Goal: Transaction & Acquisition: Book appointment/travel/reservation

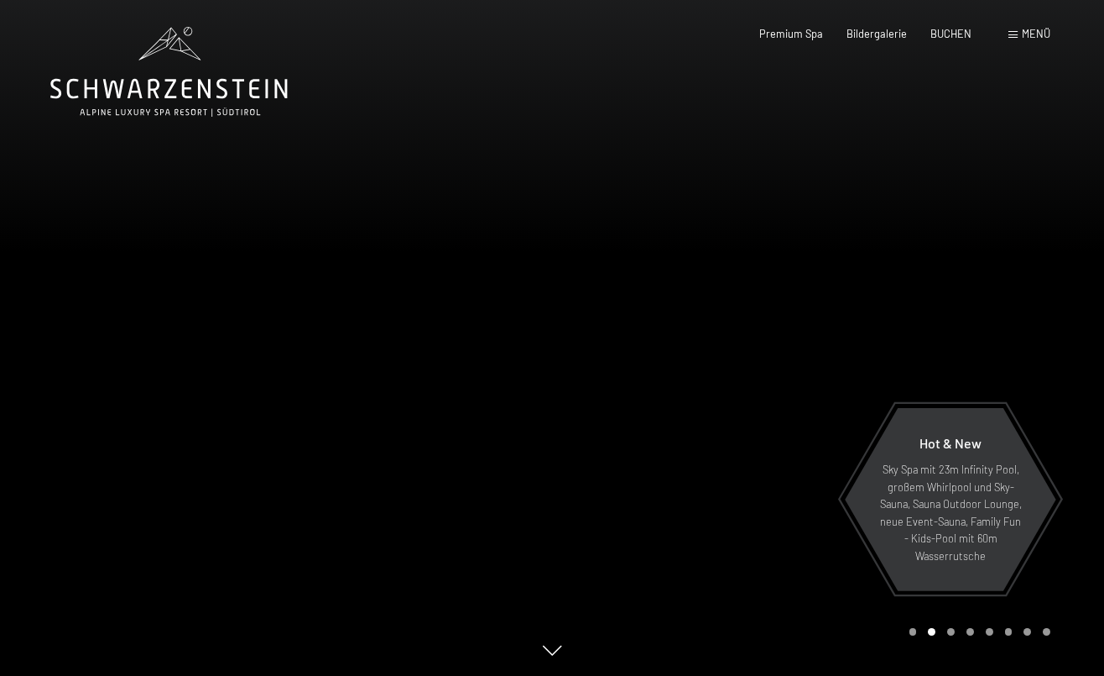
click at [1024, 35] on span "Menü" at bounding box center [1036, 33] width 29 height 13
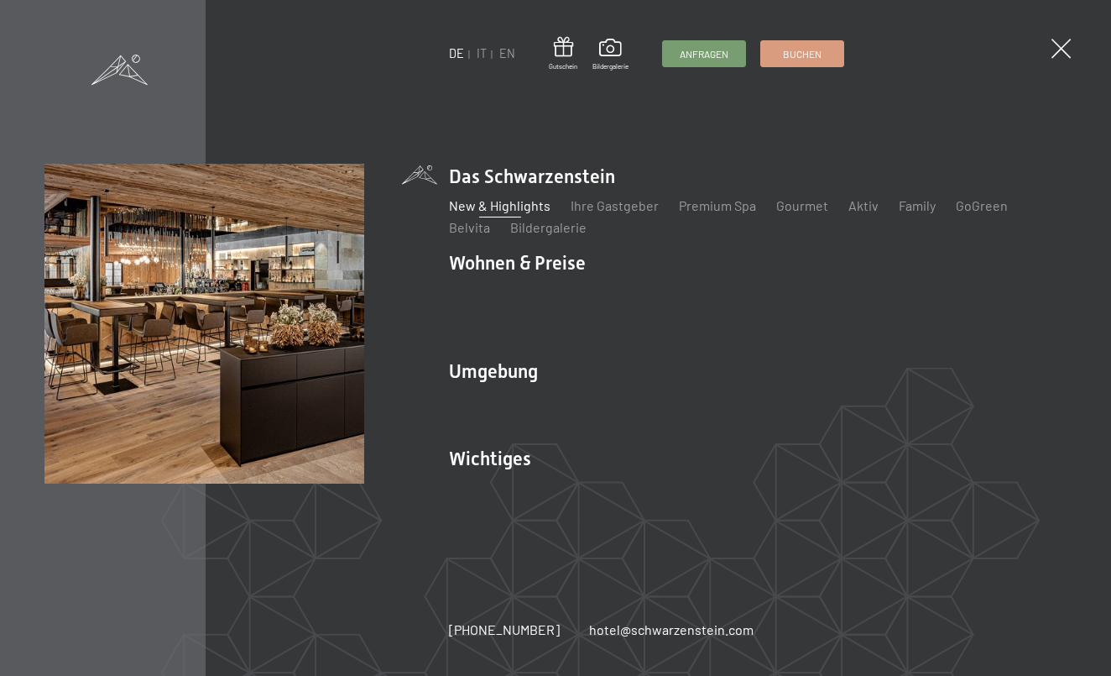
click at [534, 213] on link "New & Highlights" at bounding box center [500, 205] width 102 height 16
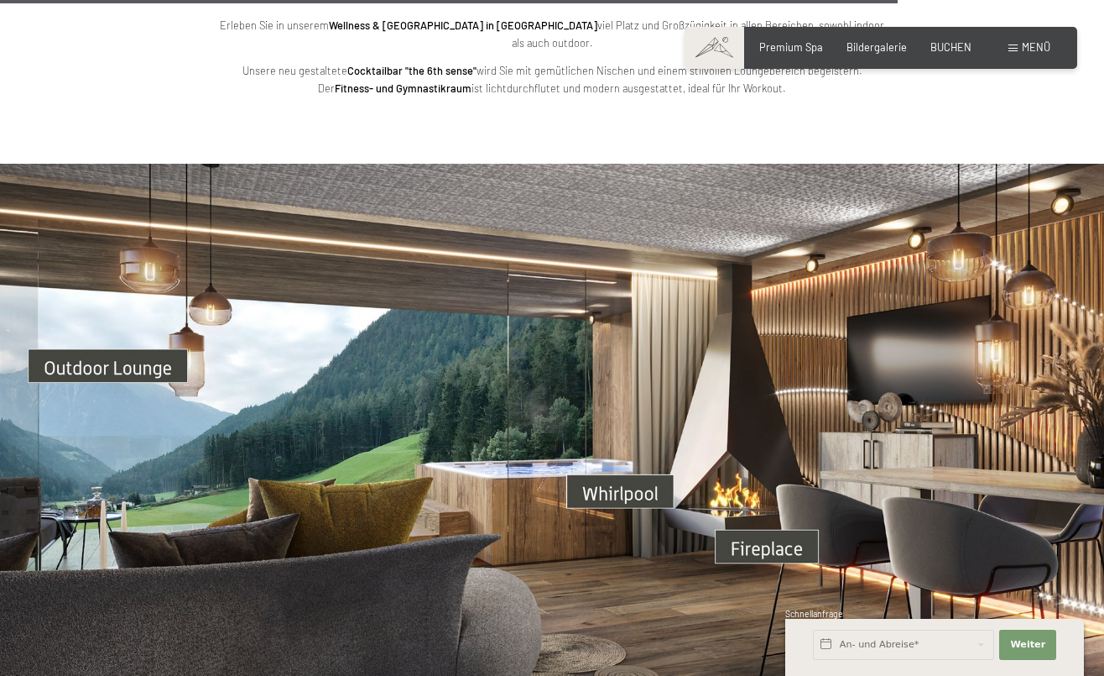
scroll to position [4538, 0]
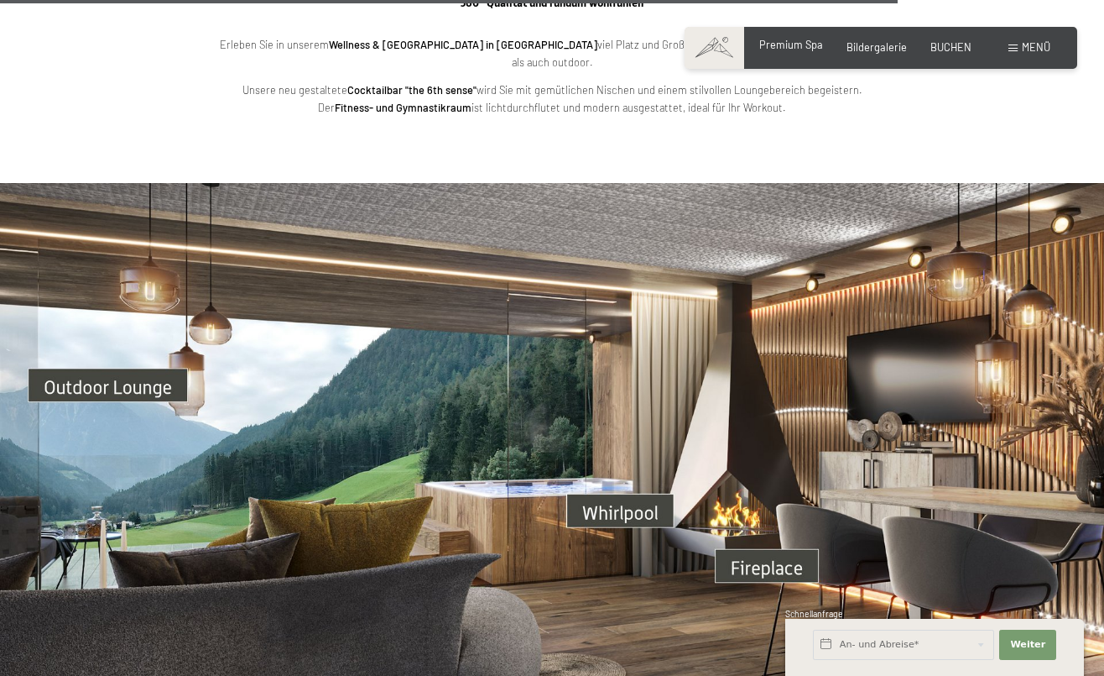
click at [799, 50] on span "Premium Spa" at bounding box center [791, 44] width 64 height 13
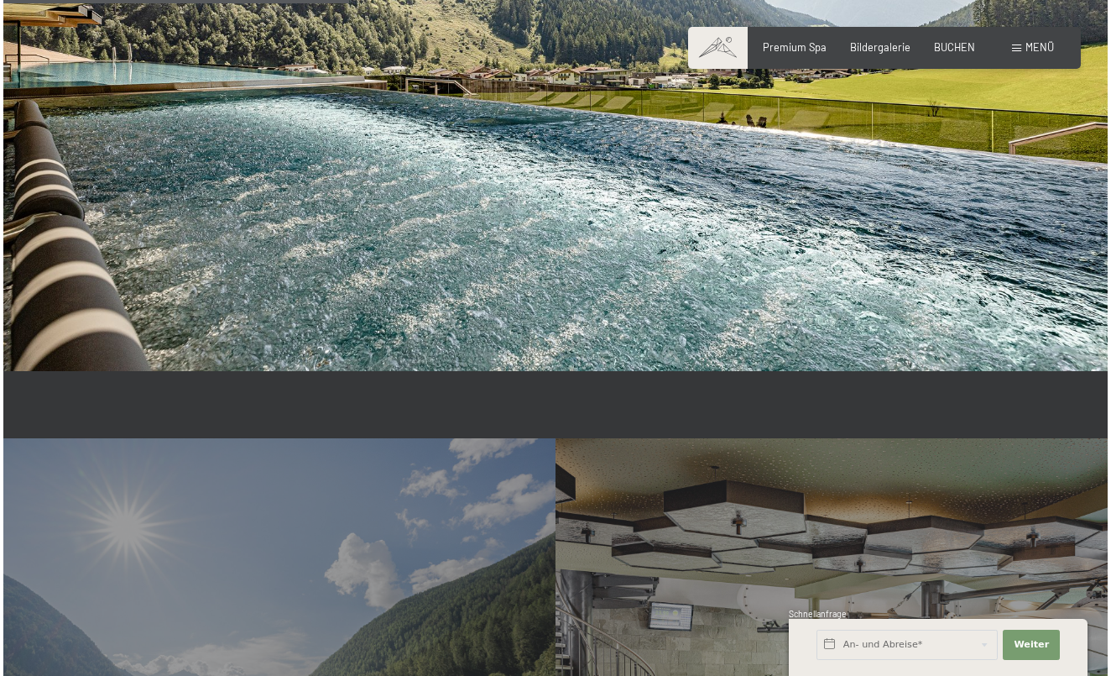
scroll to position [3125, 0]
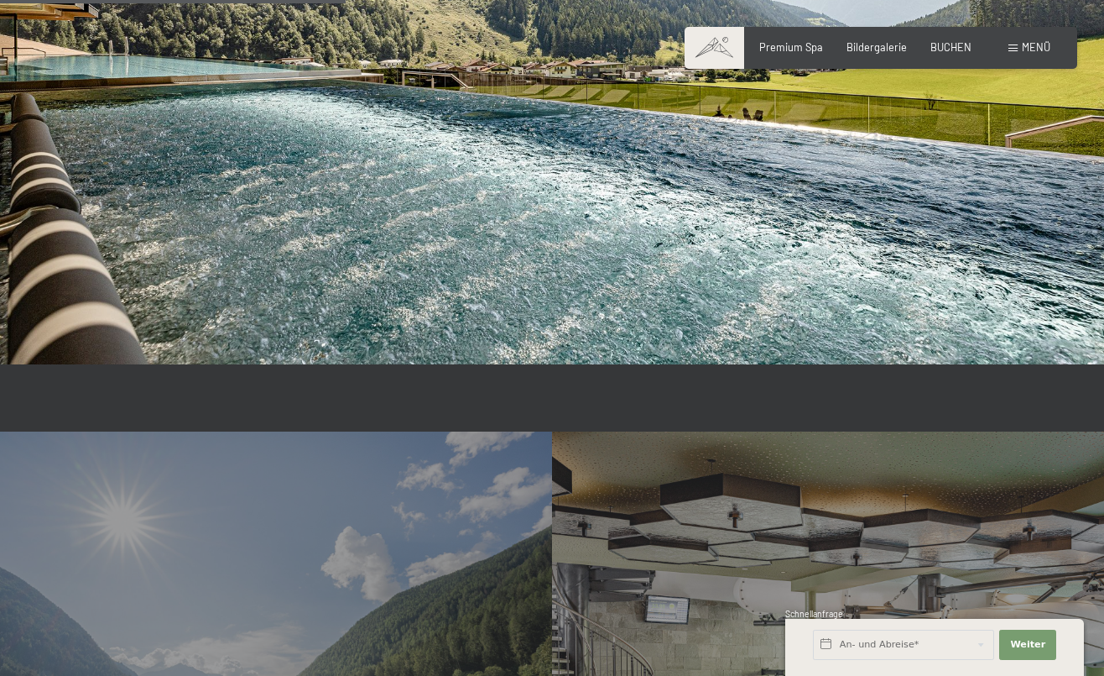
click at [1027, 55] on div "Buchen Anfragen Premium Spa Bildergalerie BUCHEN Menü DE IT EN Gutschein Bilder…" at bounding box center [881, 47] width 339 height 15
click at [1019, 49] on div "Menü" at bounding box center [1030, 47] width 42 height 15
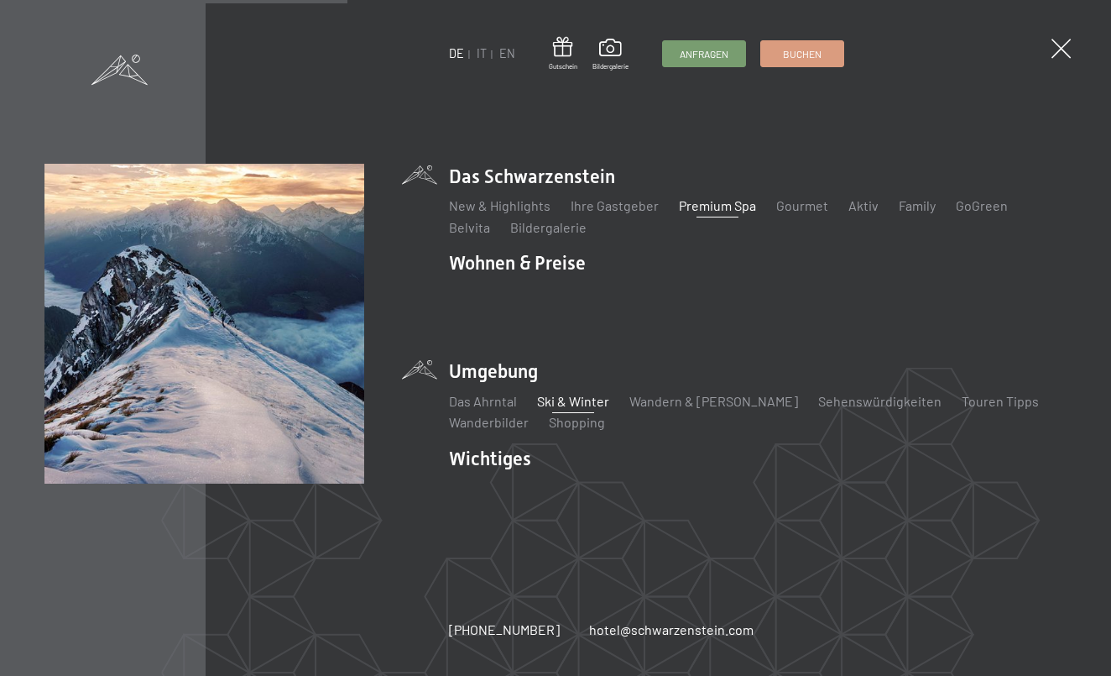
click at [574, 393] on link "Ski & Winter" at bounding box center [573, 401] width 72 height 16
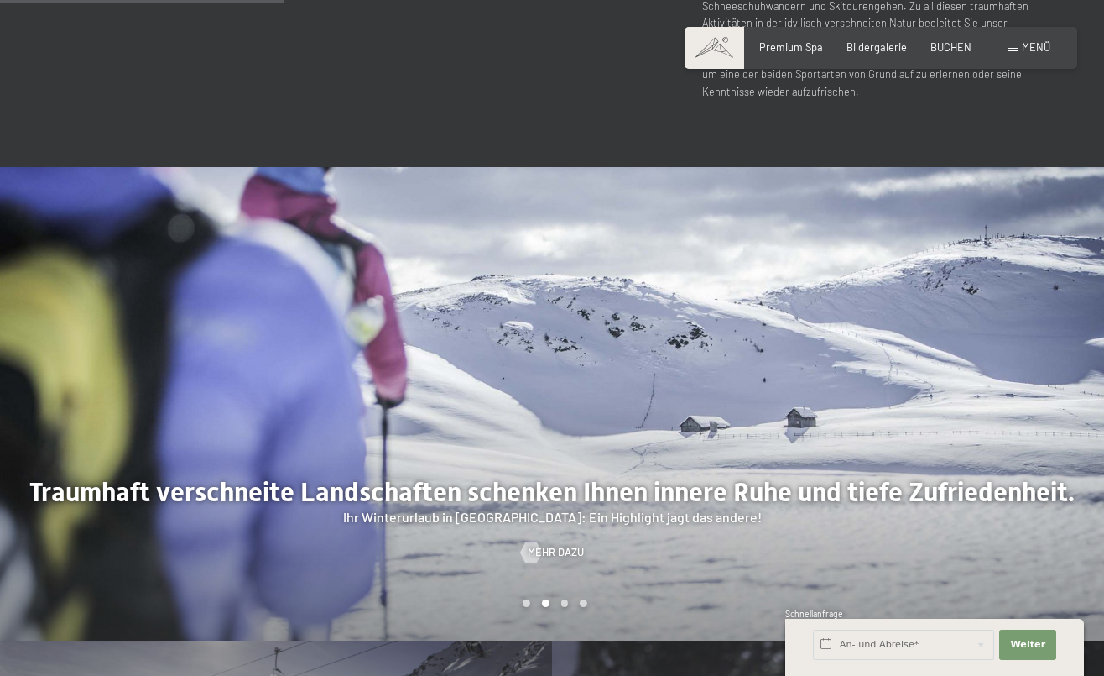
scroll to position [1518, 0]
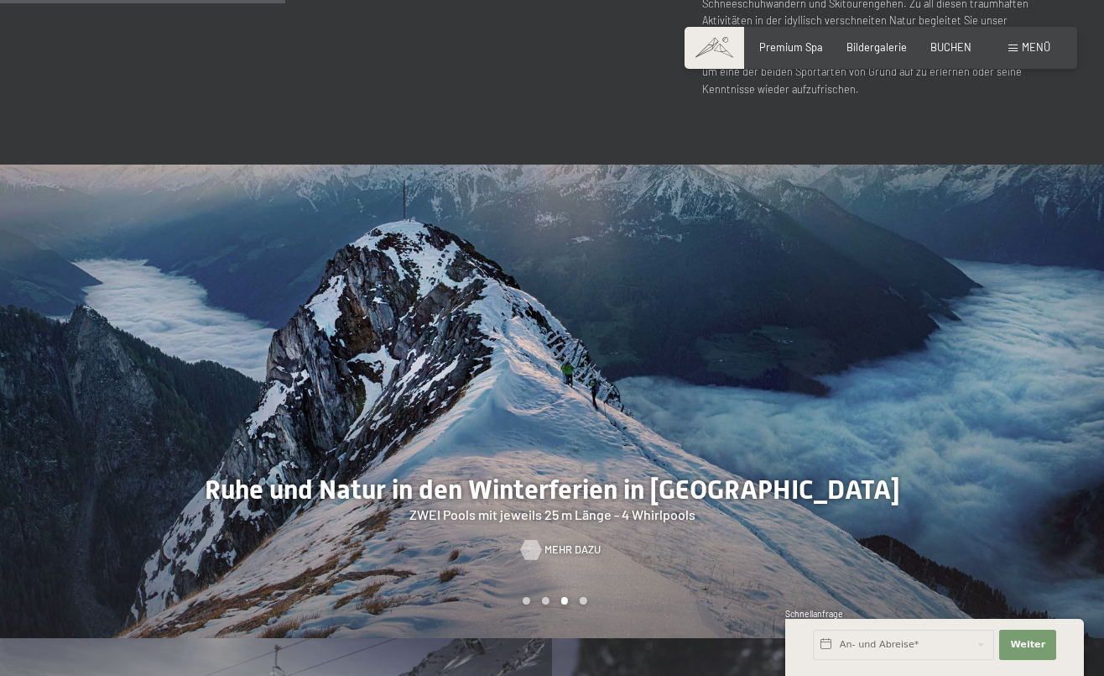
click at [561, 542] on span "Mehr dazu" at bounding box center [573, 549] width 56 height 15
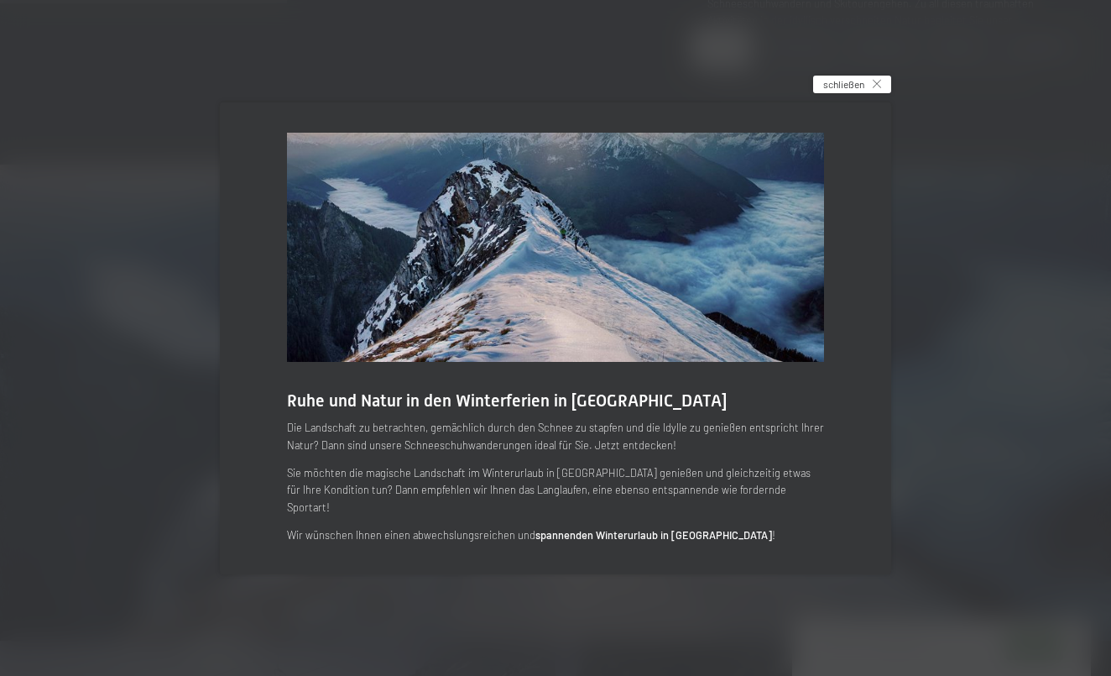
click at [866, 92] on div "schließen" at bounding box center [852, 85] width 78 height 18
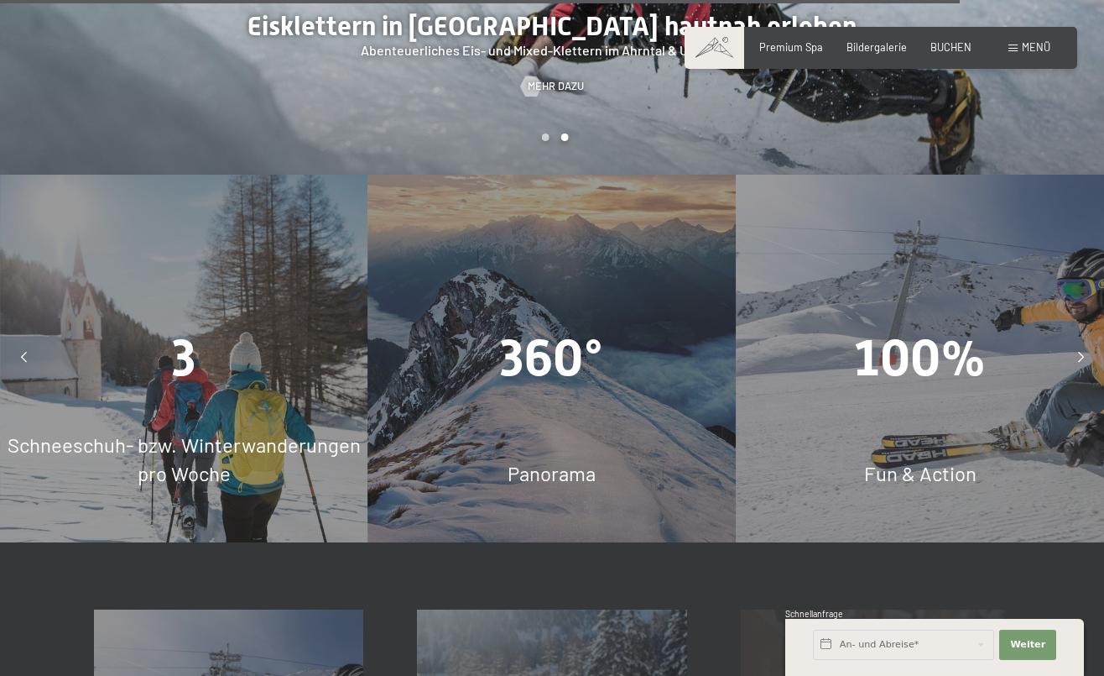
scroll to position [4133, 0]
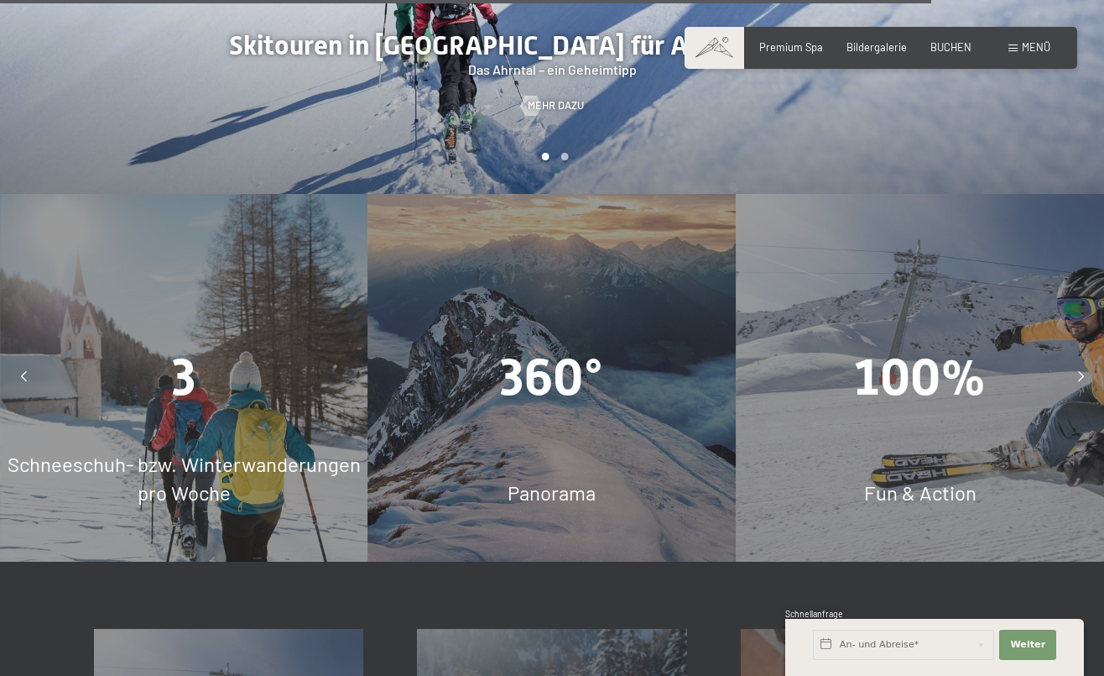
click at [1077, 361] on div at bounding box center [1081, 378] width 34 height 34
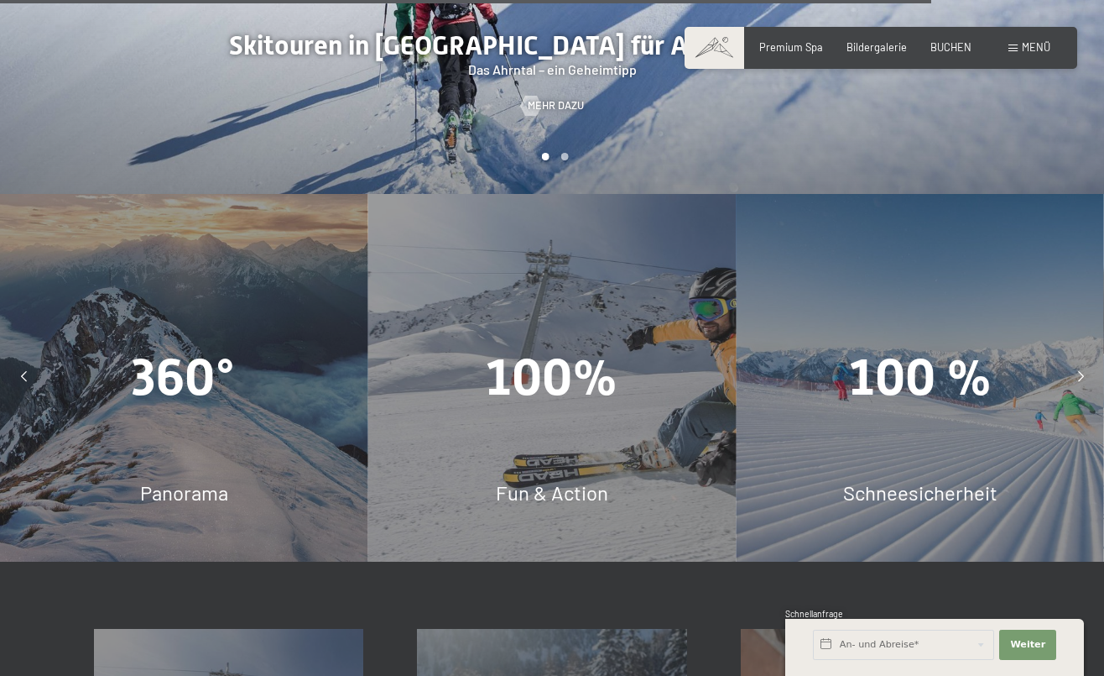
click at [1077, 361] on div at bounding box center [1081, 378] width 34 height 34
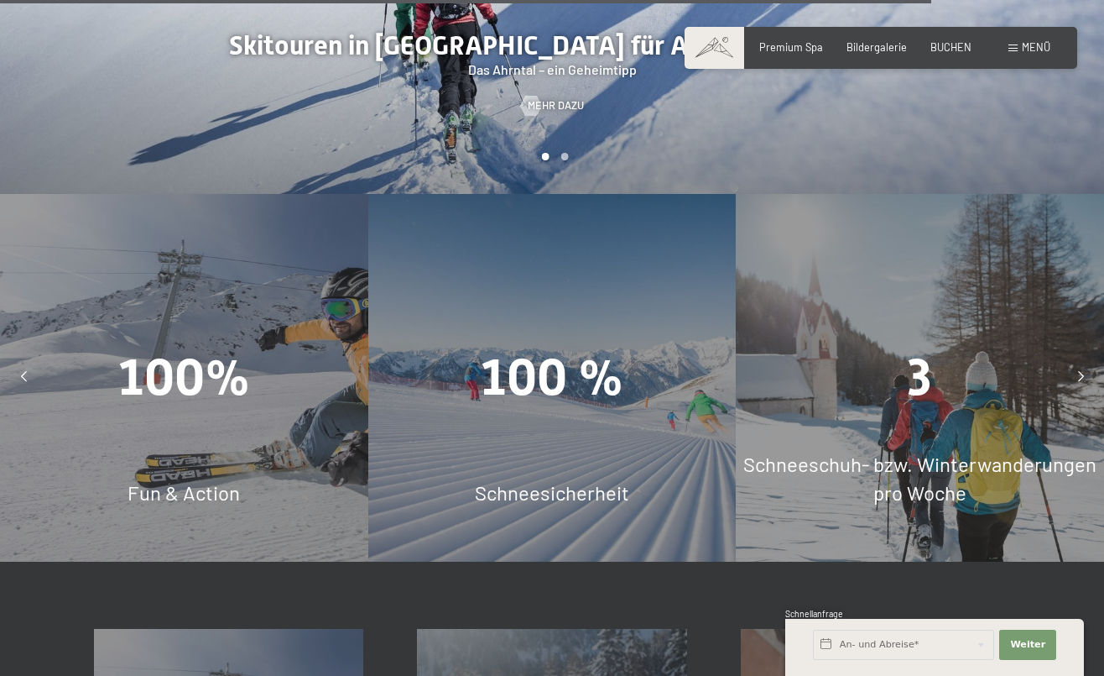
click at [1077, 361] on div at bounding box center [1081, 378] width 34 height 34
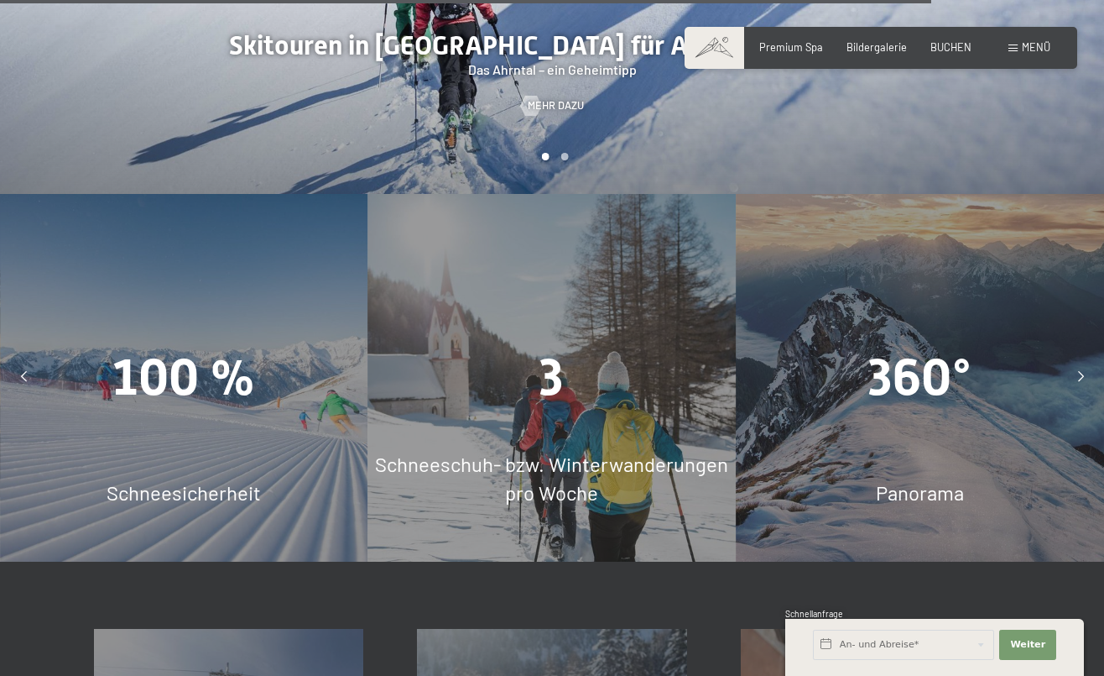
click at [1077, 361] on div at bounding box center [1081, 378] width 34 height 34
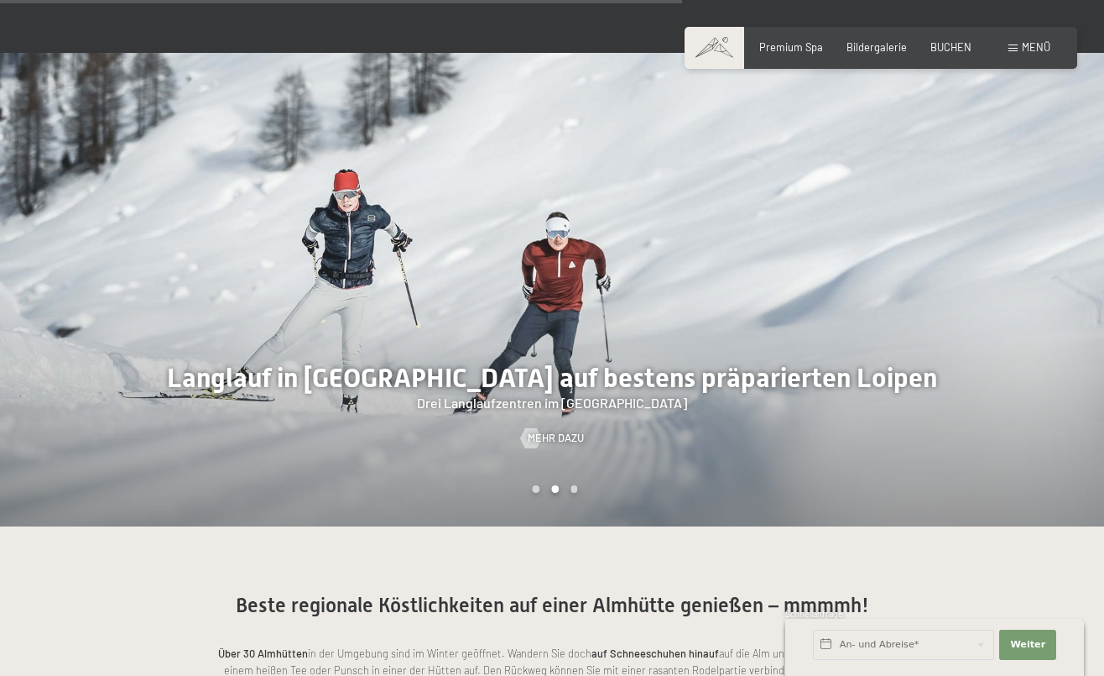
scroll to position [3028, 0]
click at [1032, 55] on div "Buchen Anfragen Premium Spa Bildergalerie BUCHEN Menü DE IT EN Gutschein Bilder…" at bounding box center [881, 47] width 339 height 15
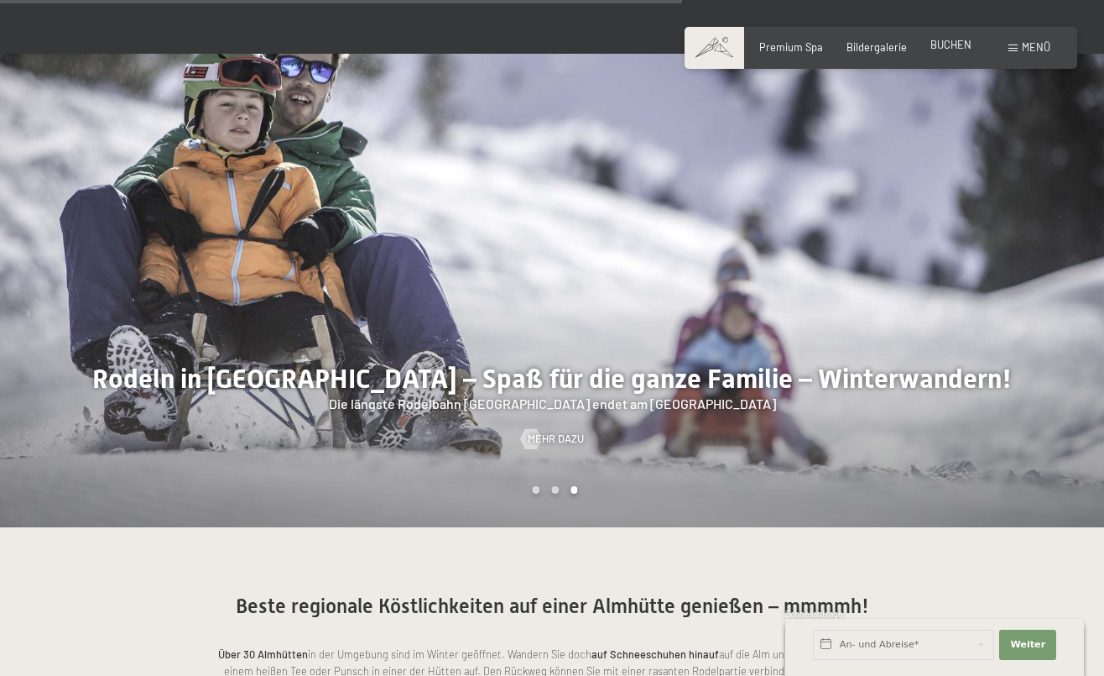
click at [950, 51] on div "BUCHEN" at bounding box center [951, 45] width 41 height 15
click at [940, 45] on span "BUCHEN" at bounding box center [951, 44] width 41 height 13
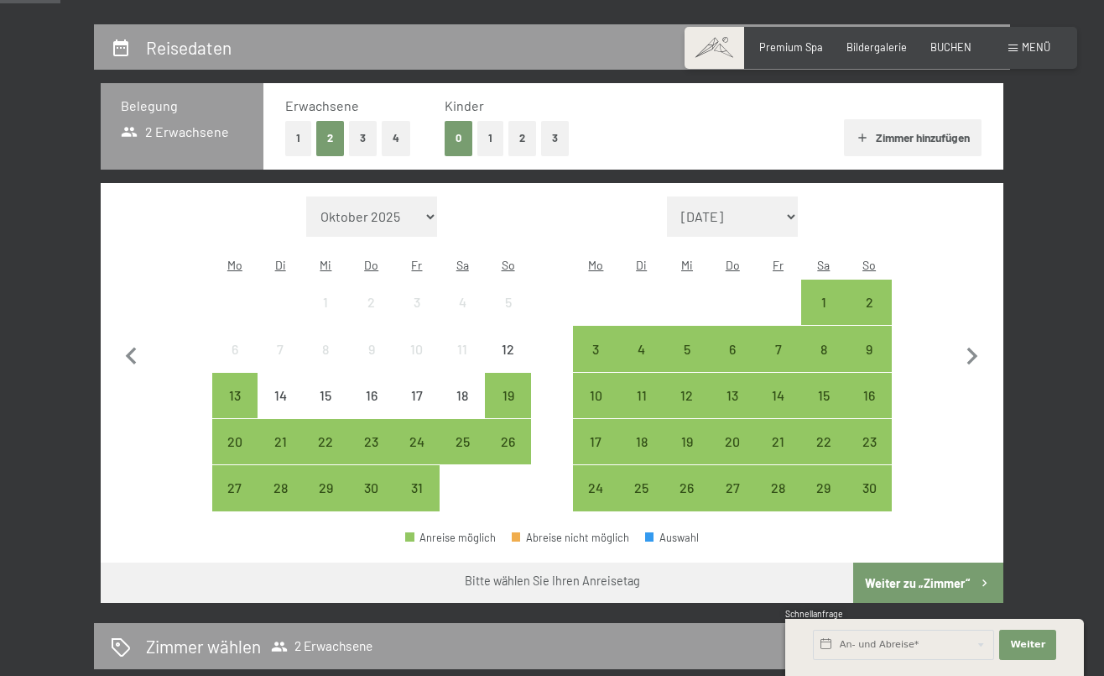
scroll to position [311, 0]
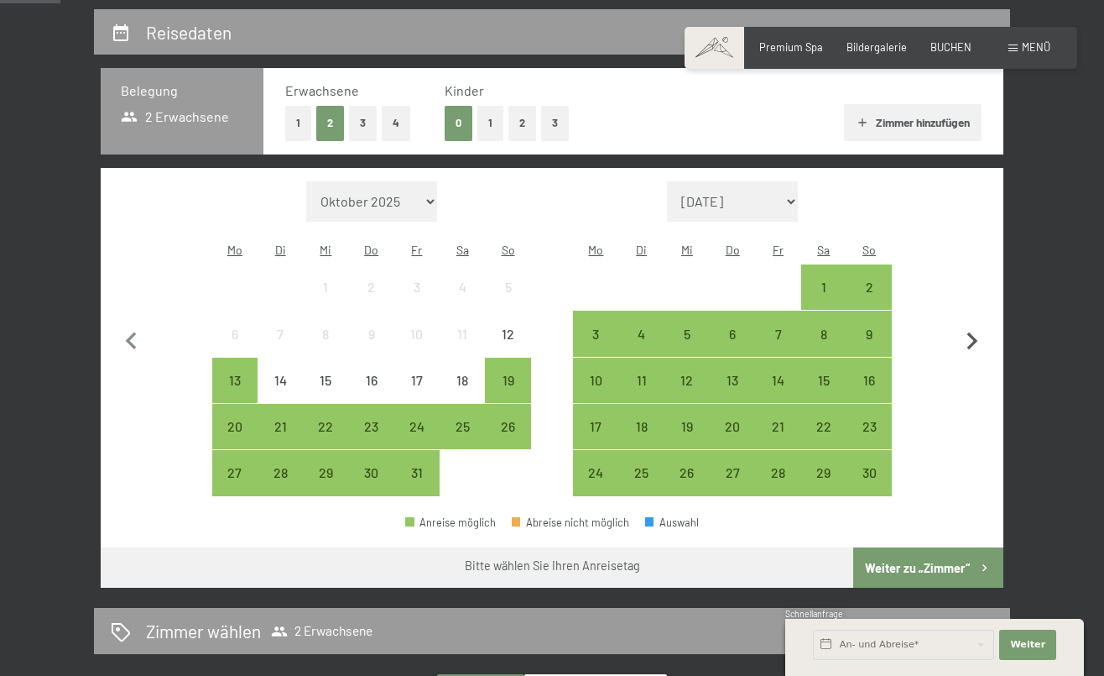
click at [974, 332] on icon "button" at bounding box center [973, 341] width 11 height 18
select select "[DATE]"
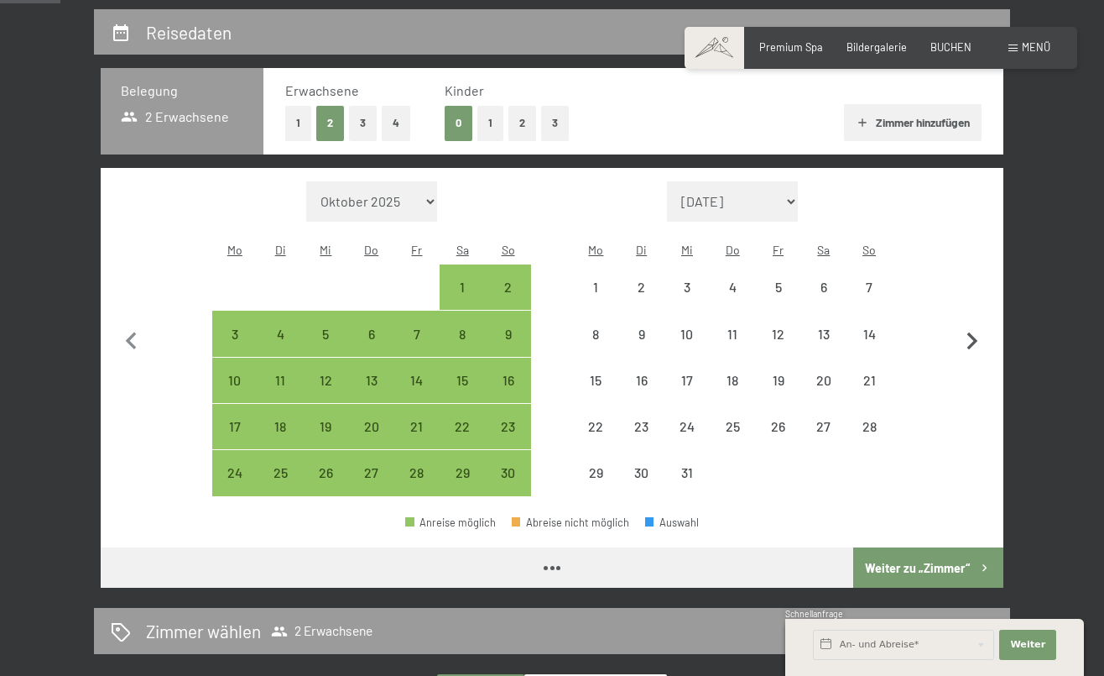
click at [974, 332] on icon "button" at bounding box center [973, 341] width 11 height 18
select select "[DATE]"
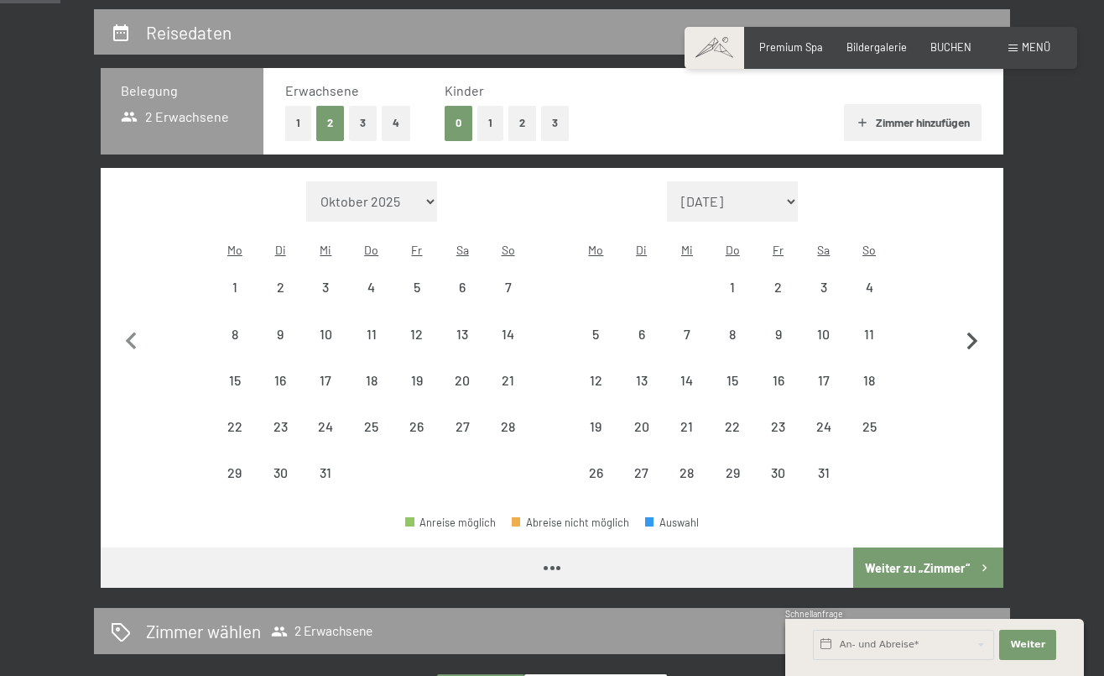
select select "[DATE]"
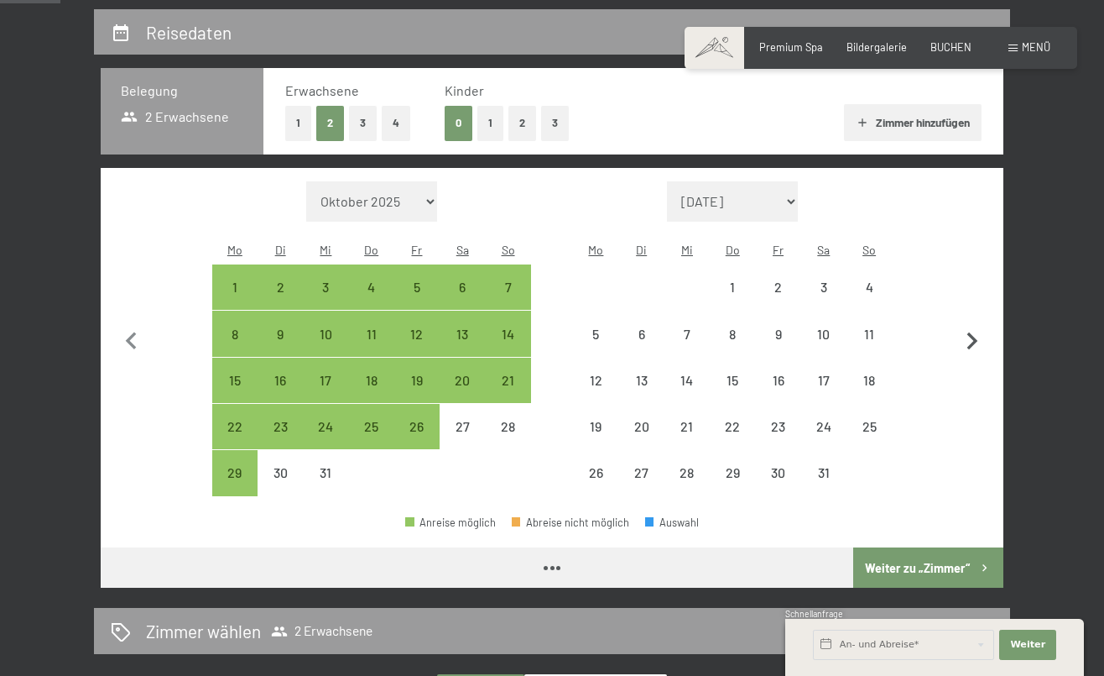
select select "[DATE]"
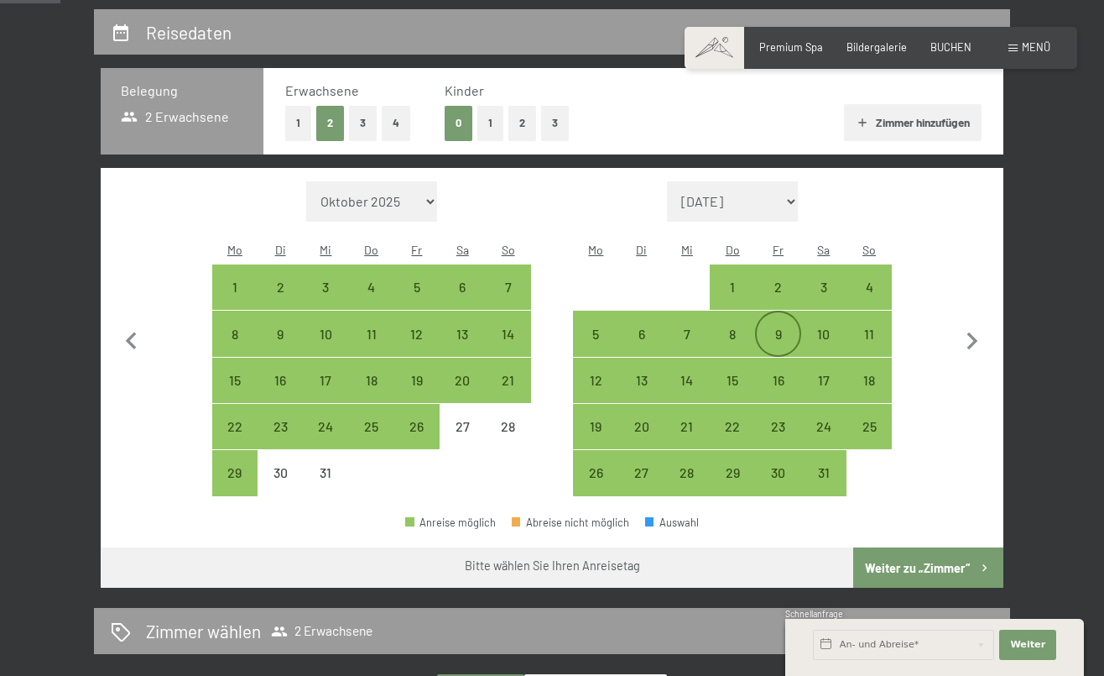
click at [776, 327] on div "9" at bounding box center [778, 348] width 42 height 42
select select "[DATE]"
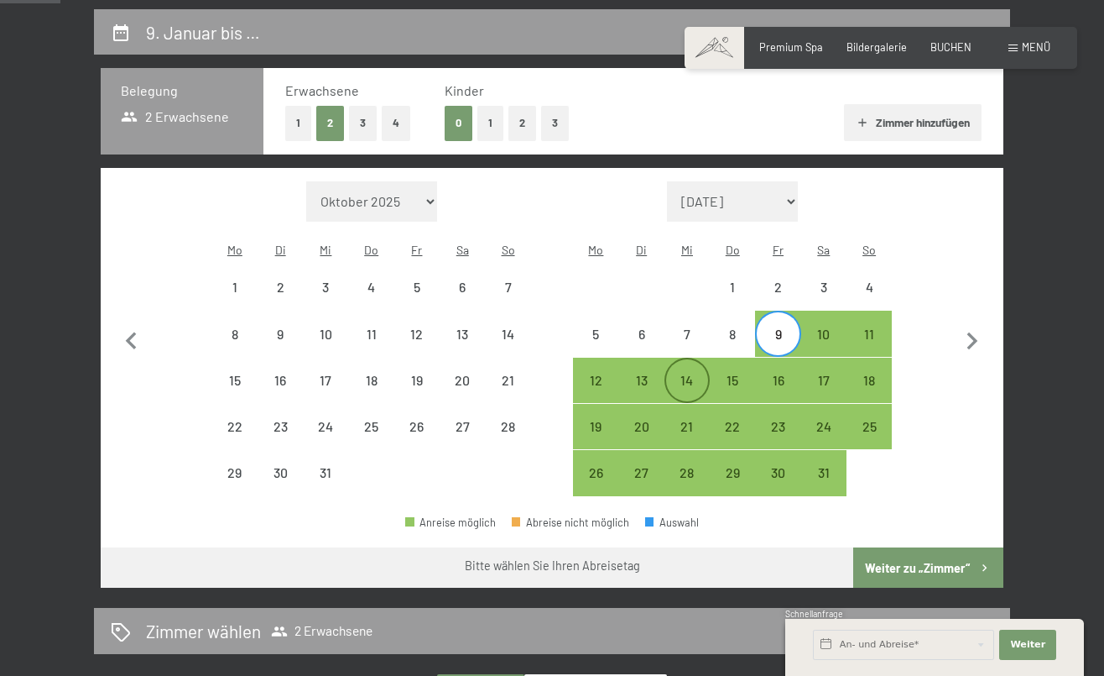
click at [686, 373] on div "14" at bounding box center [687, 394] width 42 height 42
select select "[DATE]"
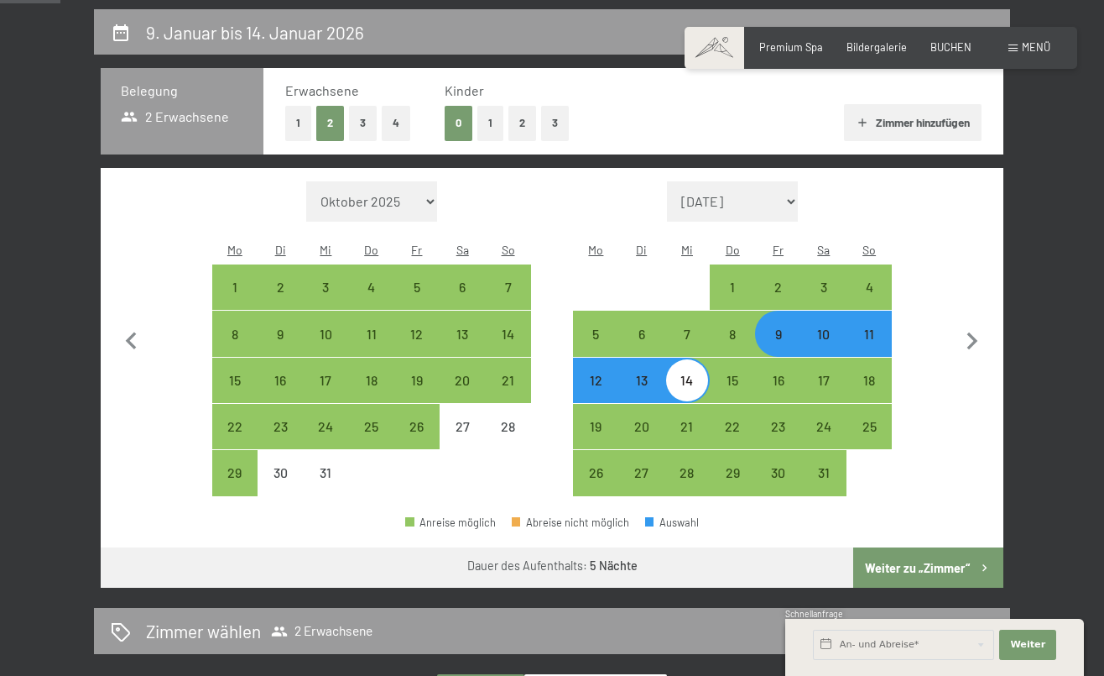
click at [913, 547] on button "Weiter zu „Zimmer“" at bounding box center [928, 567] width 150 height 40
select select "[DATE]"
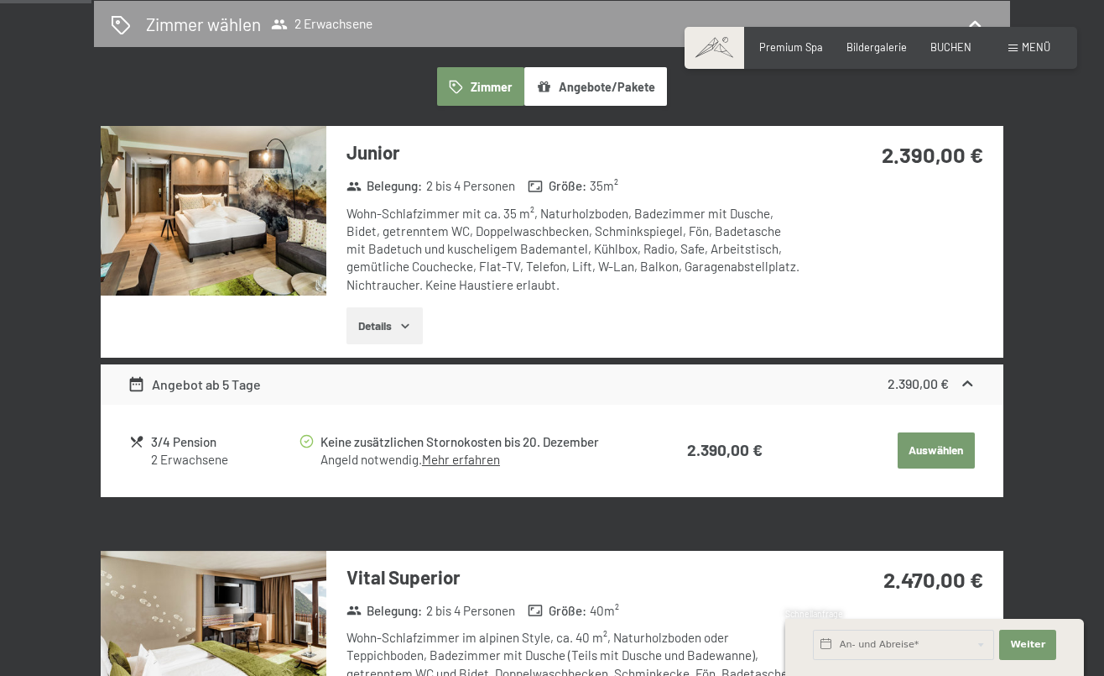
scroll to position [373, 0]
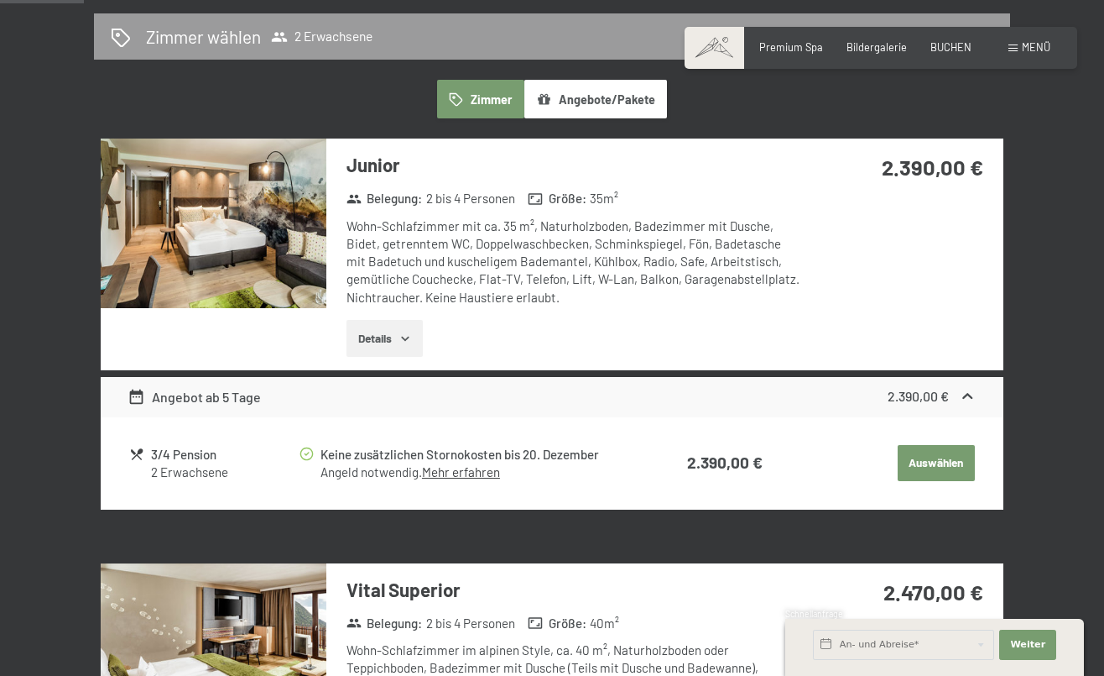
click at [405, 331] on icon "button" at bounding box center [405, 337] width 13 height 13
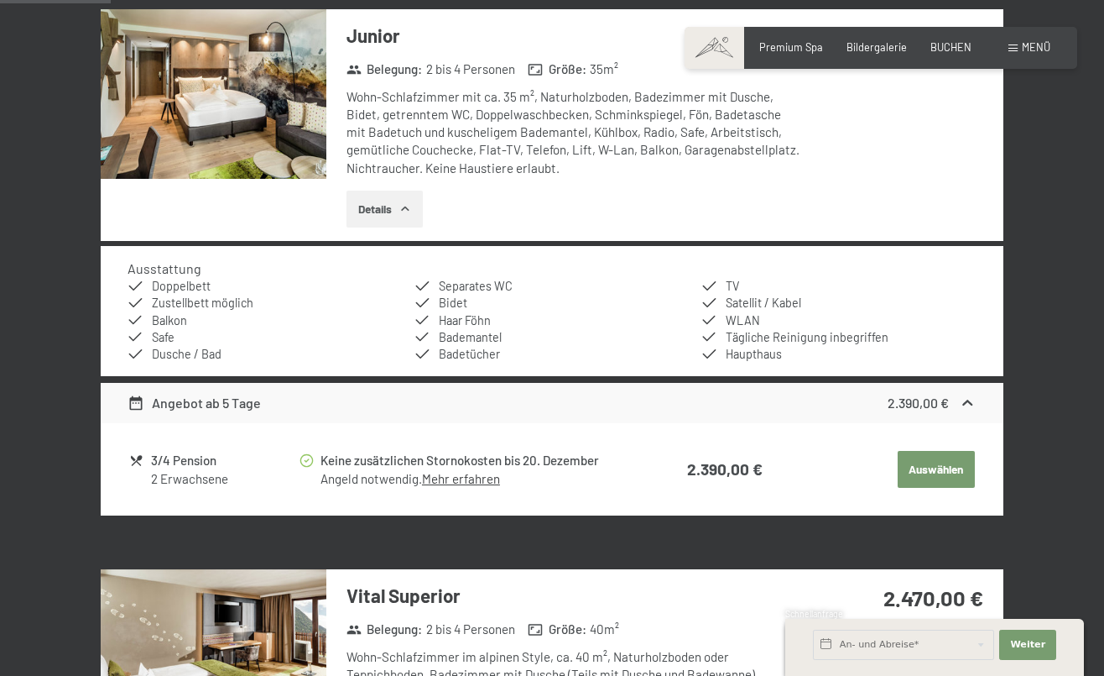
scroll to position [505, 0]
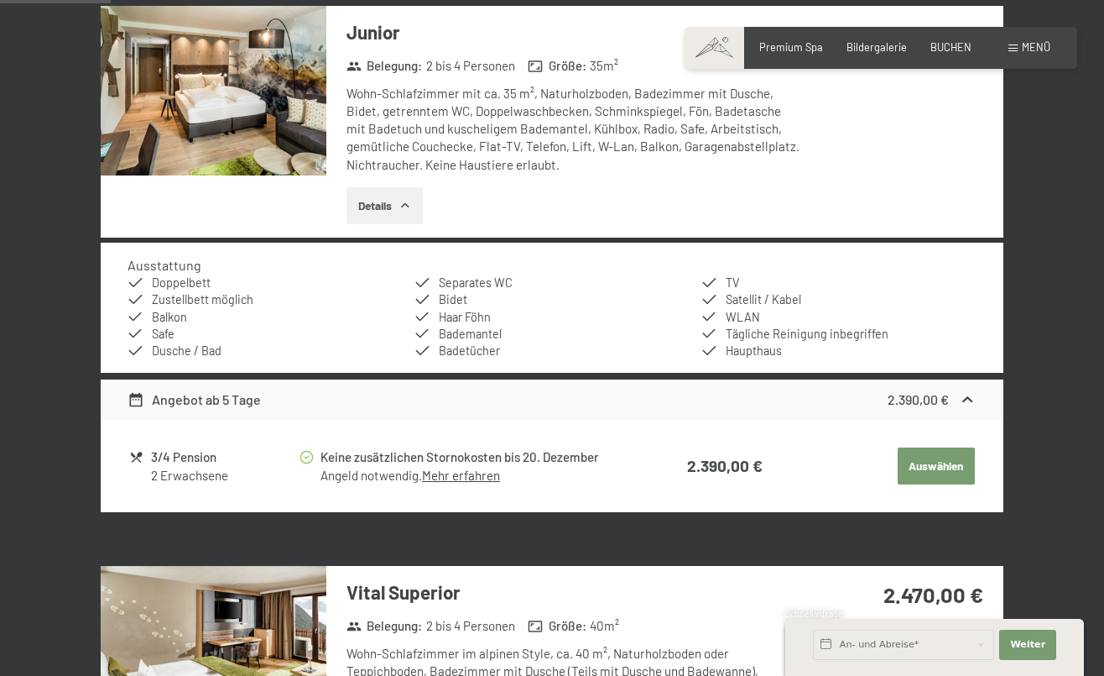
click at [478, 467] on link "Mehr erfahren" at bounding box center [461, 474] width 78 height 15
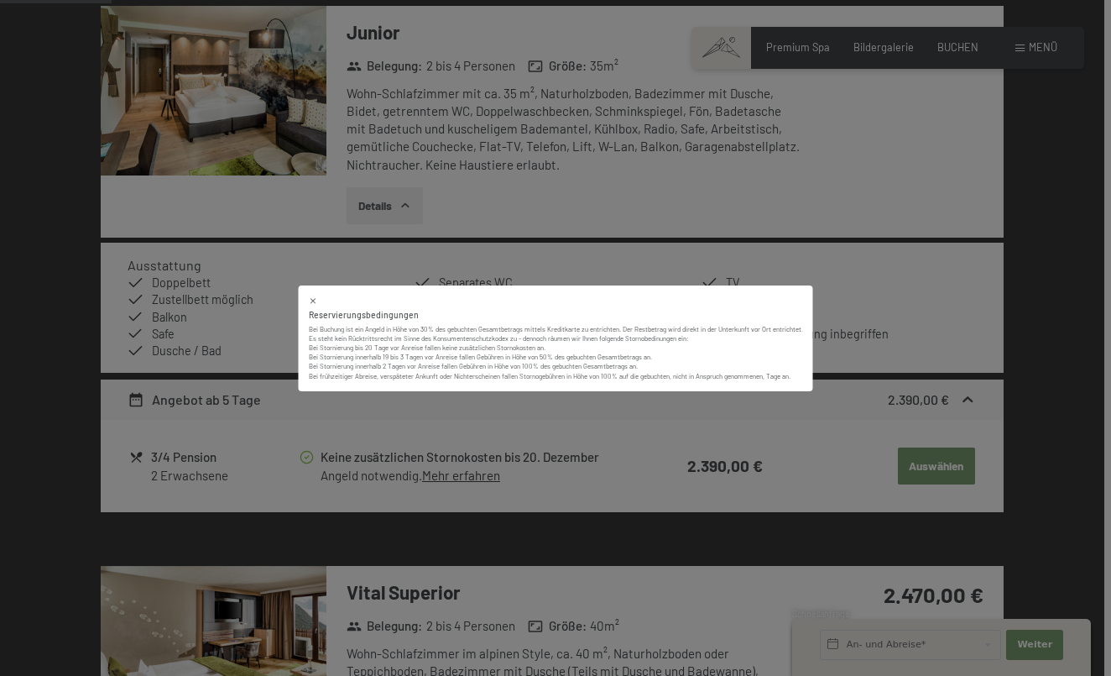
click at [309, 300] on icon at bounding box center [313, 299] width 9 height 9
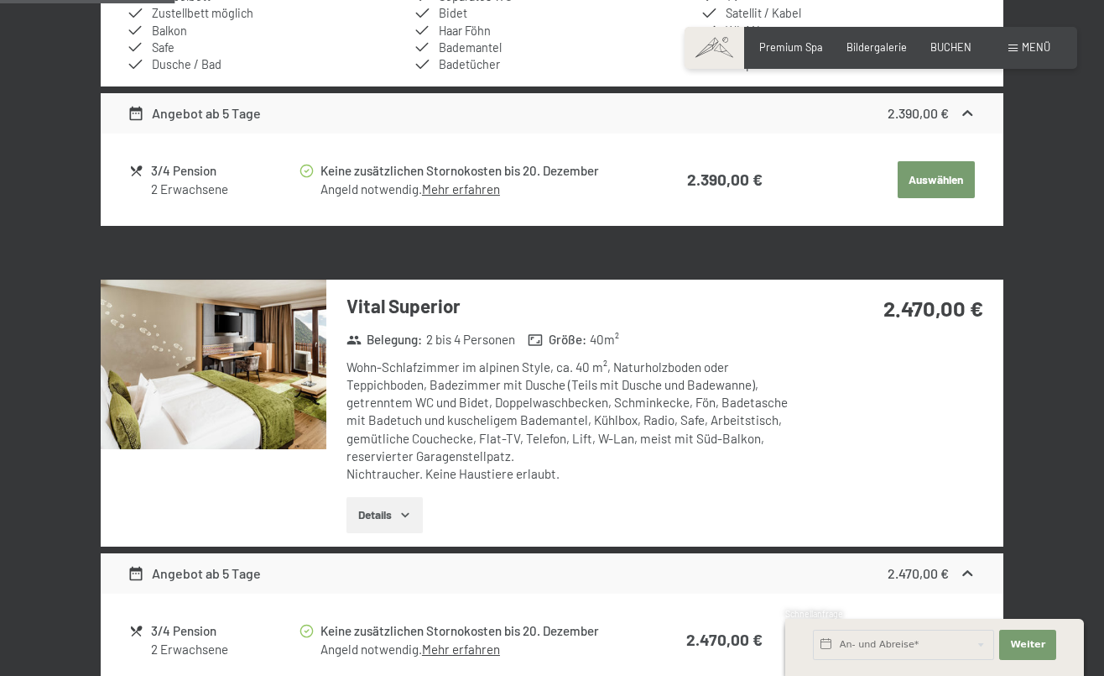
scroll to position [792, 0]
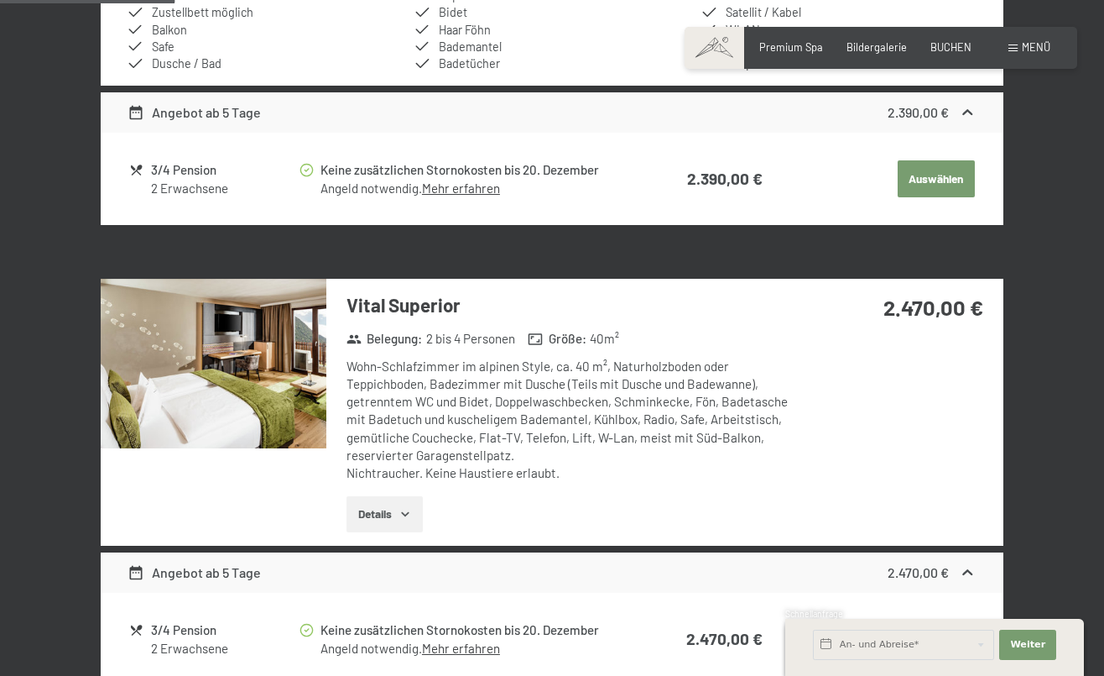
click at [398, 501] on button "Details" at bounding box center [385, 514] width 76 height 37
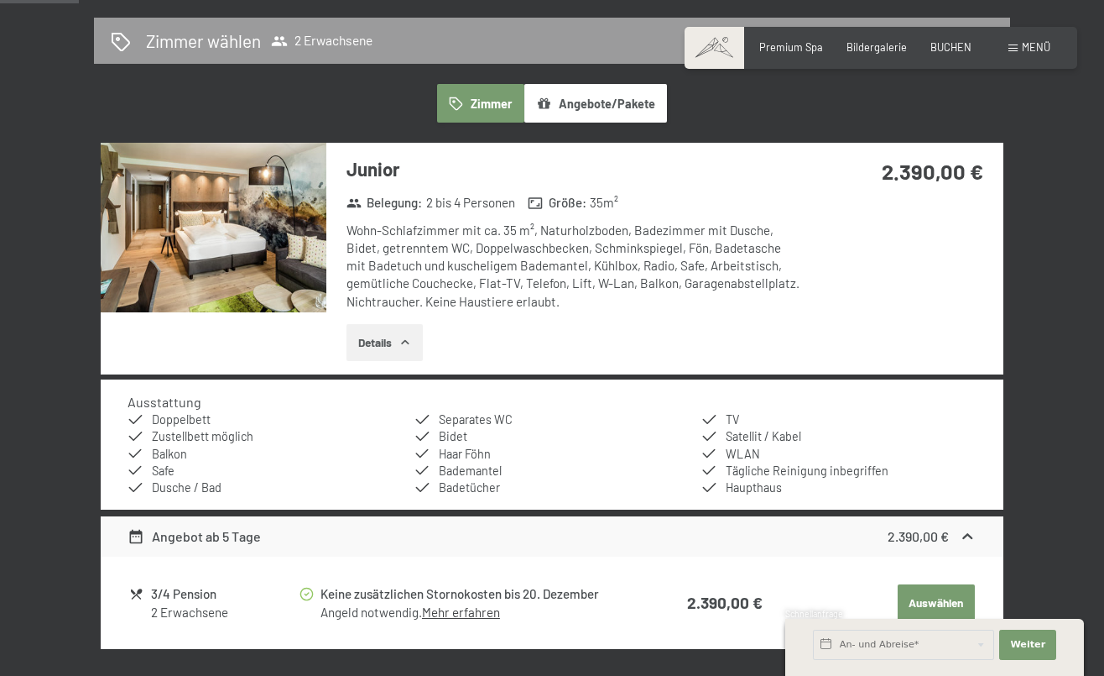
scroll to position [369, 0]
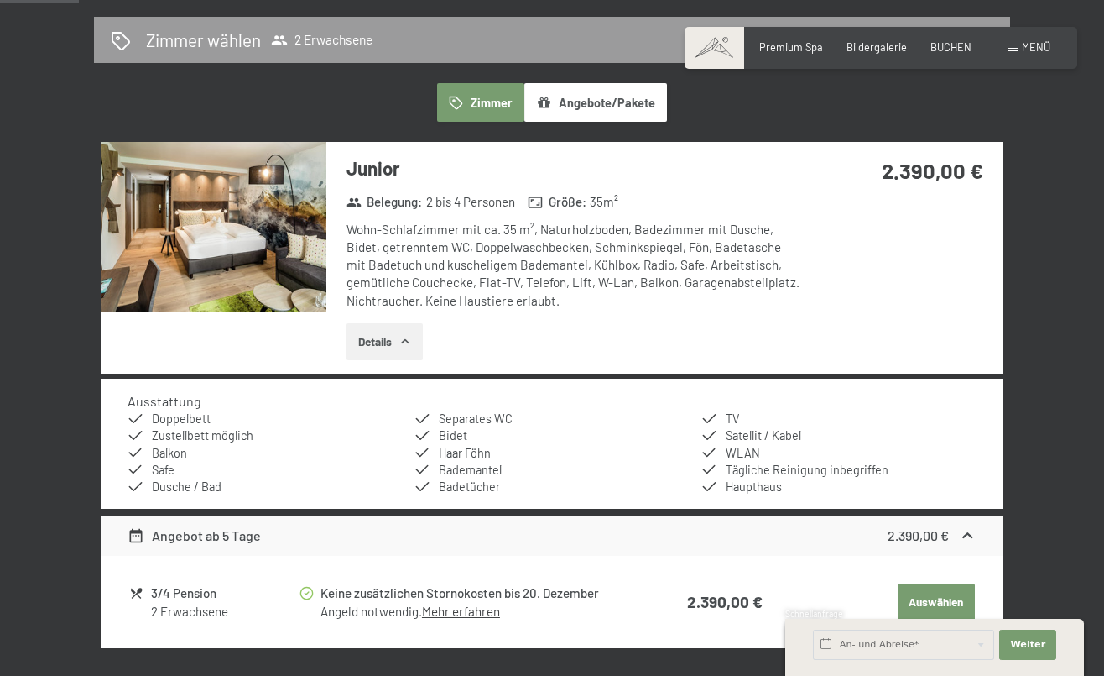
click at [163, 189] on img at bounding box center [214, 227] width 226 height 170
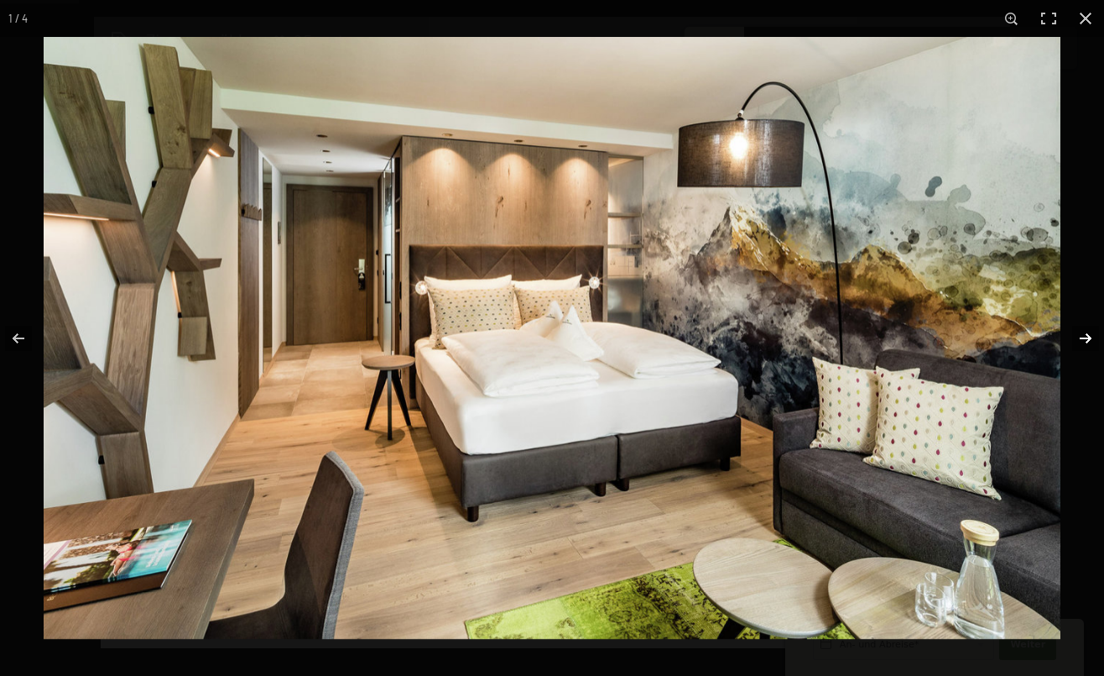
click at [1084, 333] on button "button" at bounding box center [1075, 338] width 59 height 84
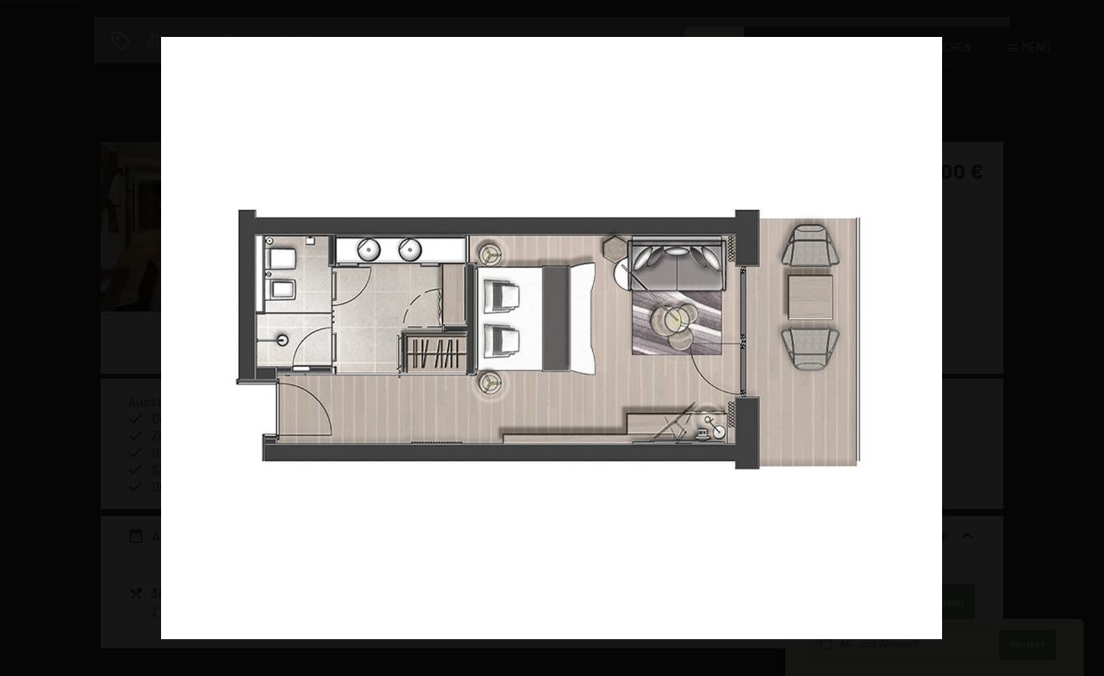
click at [1084, 333] on button "button" at bounding box center [1075, 338] width 59 height 84
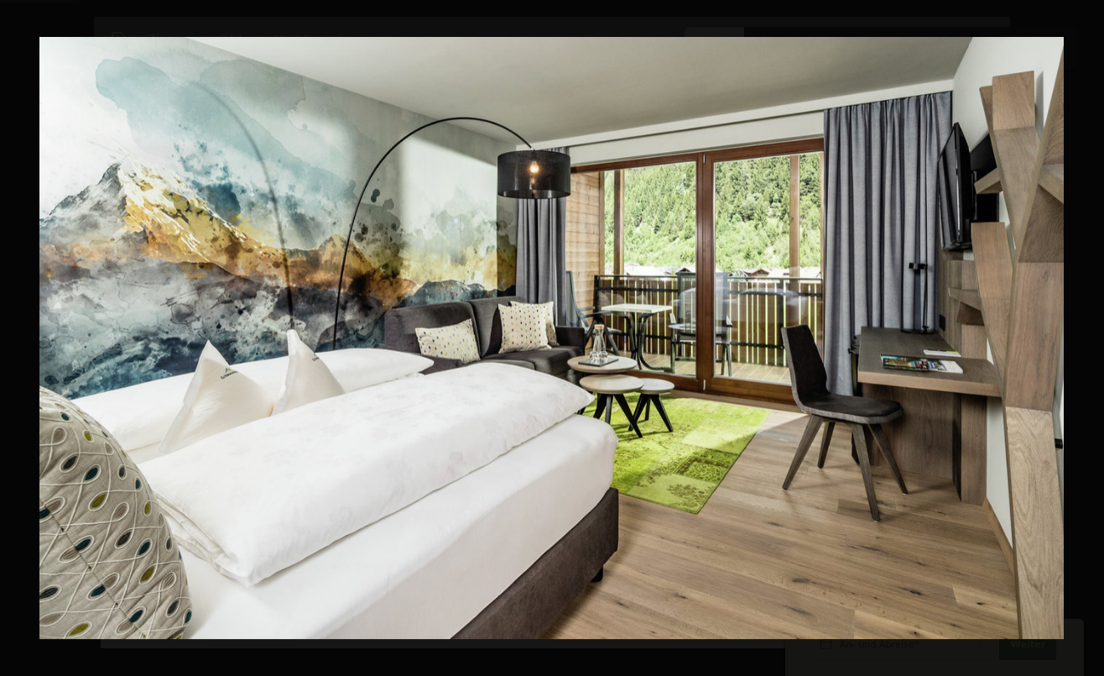
click at [1084, 333] on button "button" at bounding box center [1075, 338] width 59 height 84
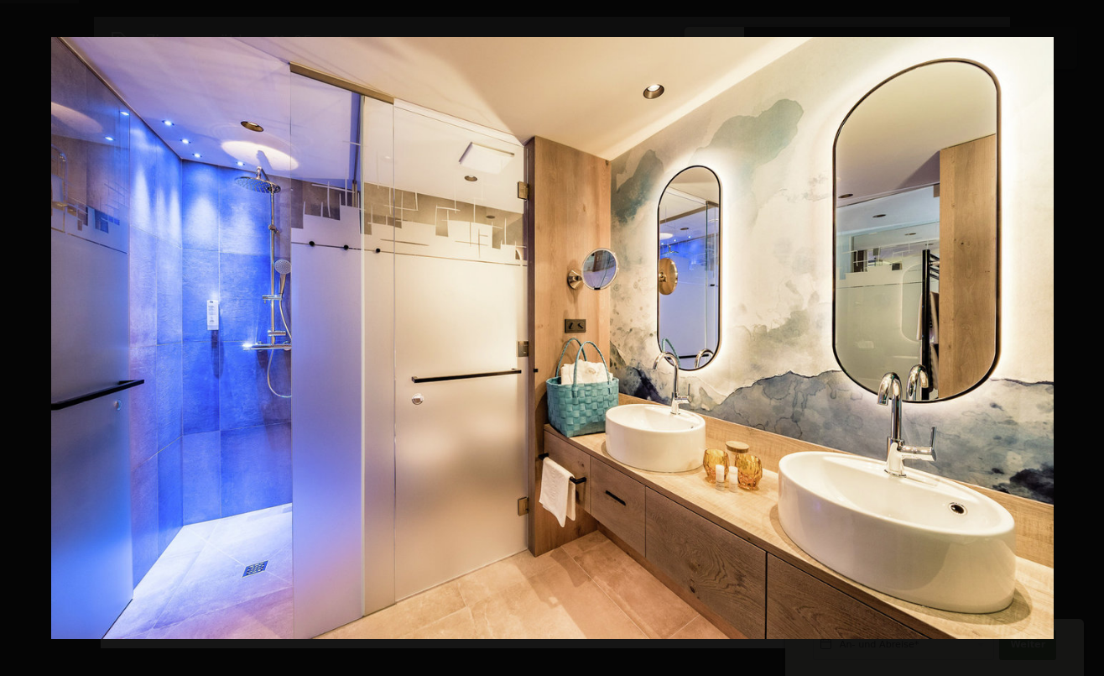
click at [1084, 333] on button "button" at bounding box center [1075, 338] width 59 height 84
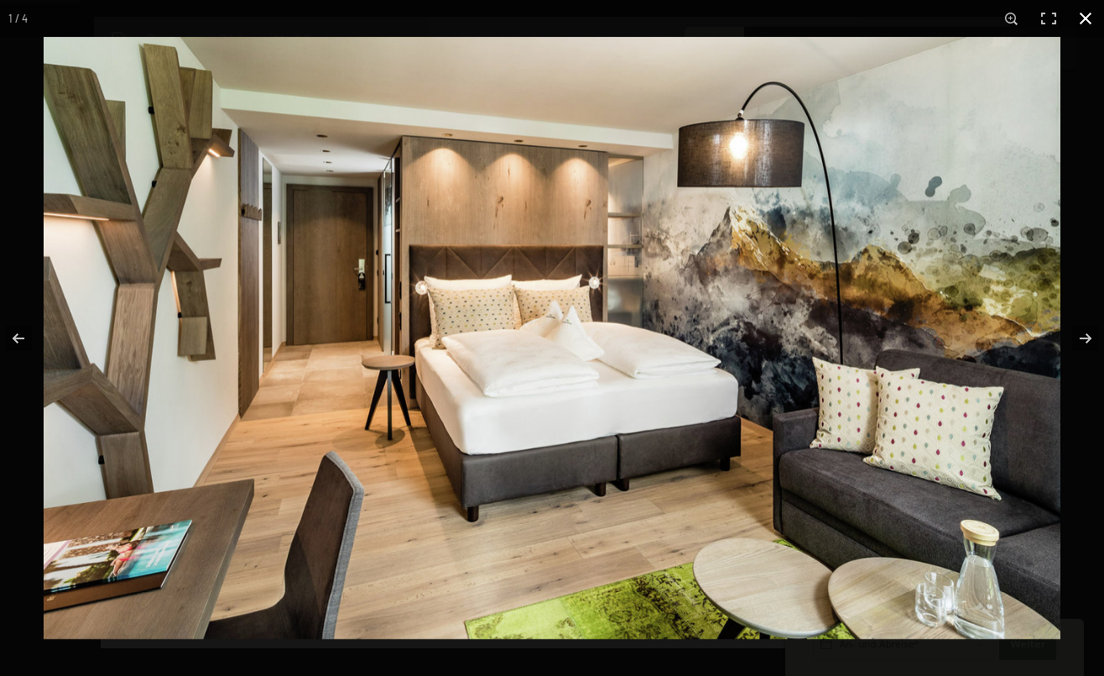
click at [1084, 17] on button "button" at bounding box center [1085, 18] width 37 height 37
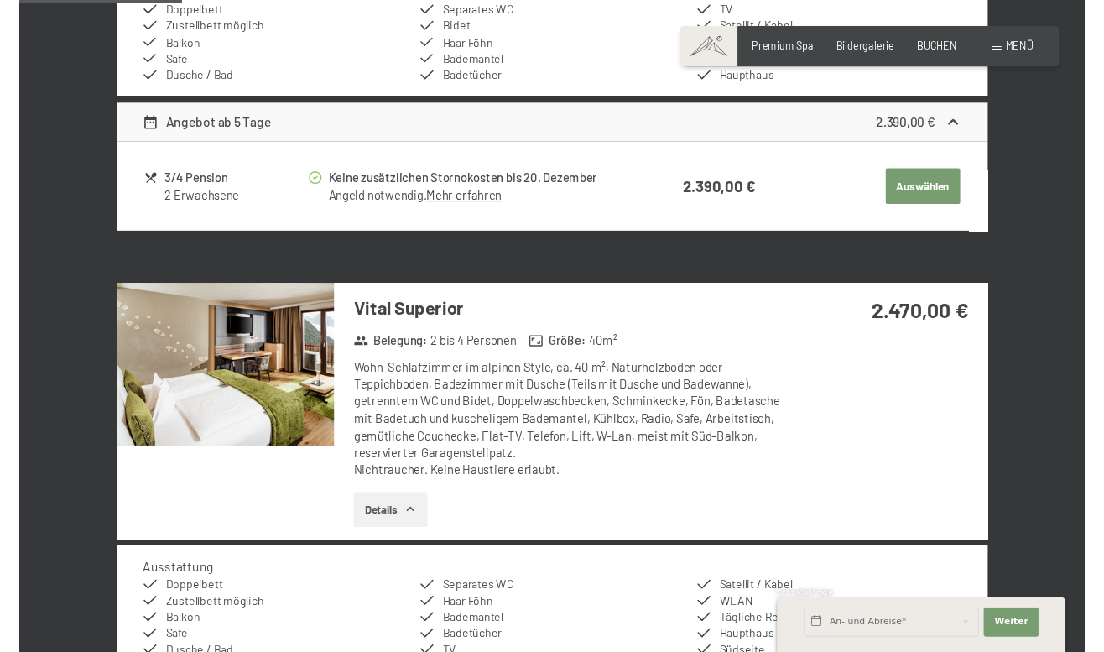
scroll to position [791, 0]
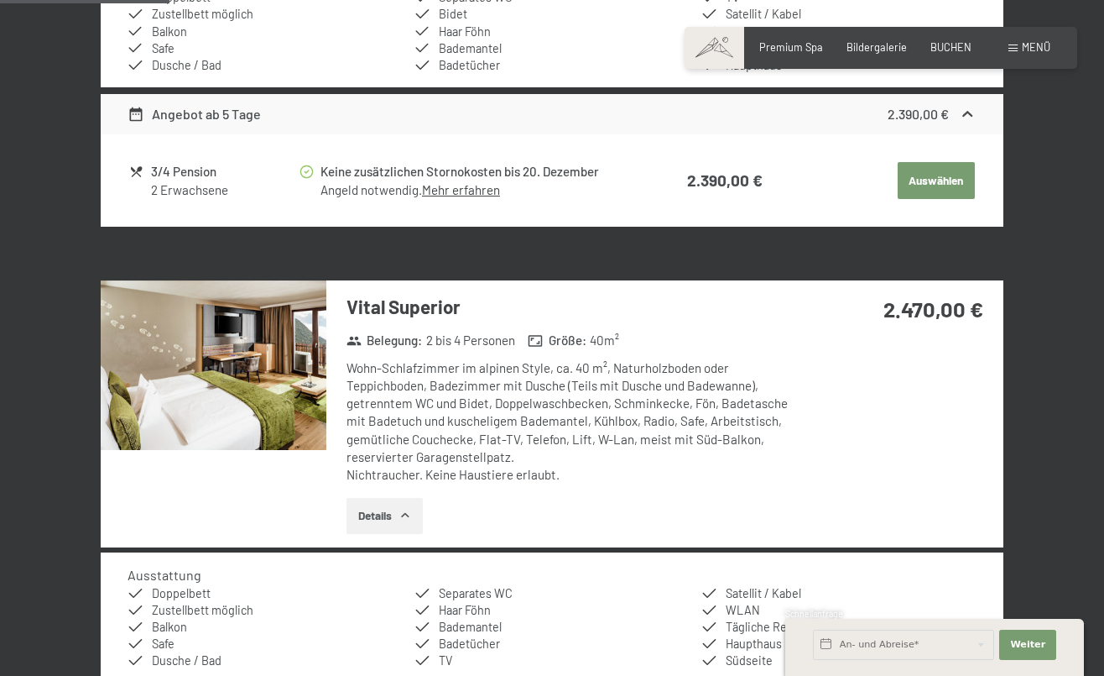
click at [211, 389] on img at bounding box center [214, 365] width 226 height 170
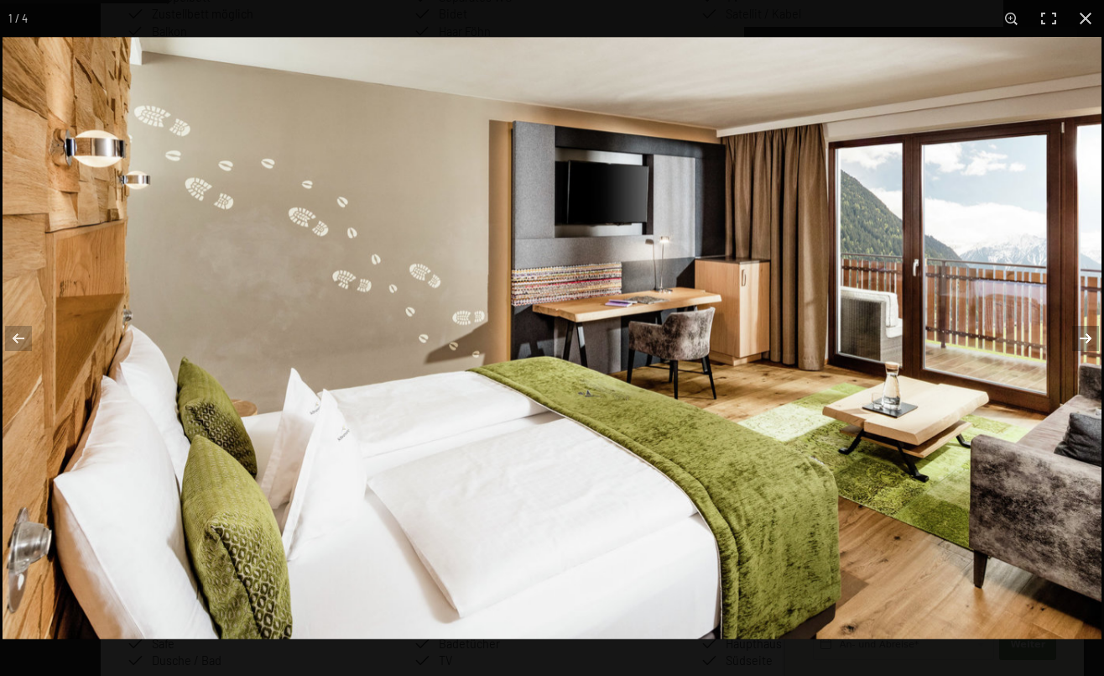
click at [1086, 333] on button "button" at bounding box center [1075, 338] width 59 height 84
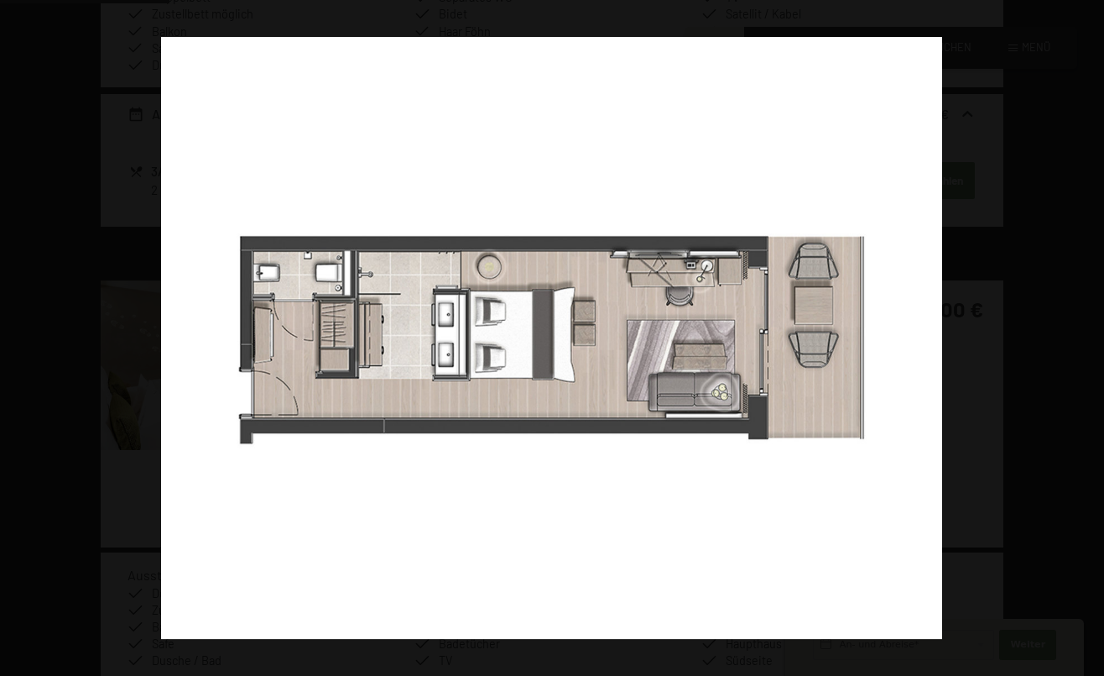
click at [1086, 333] on button "button" at bounding box center [1075, 338] width 59 height 84
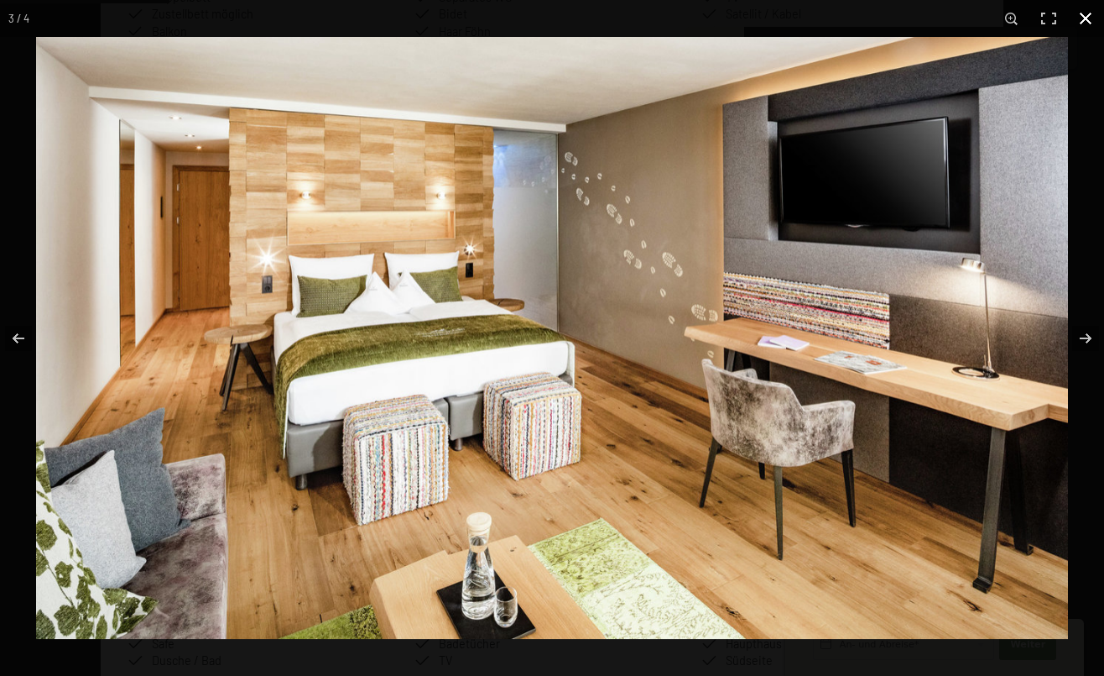
click at [1081, 13] on button "button" at bounding box center [1085, 18] width 37 height 37
